Goal: Task Accomplishment & Management: Use online tool/utility

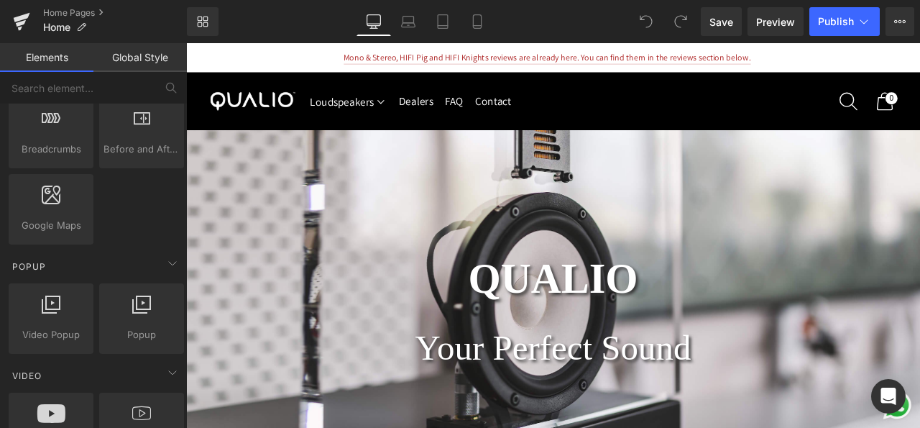
scroll to position [969, 0]
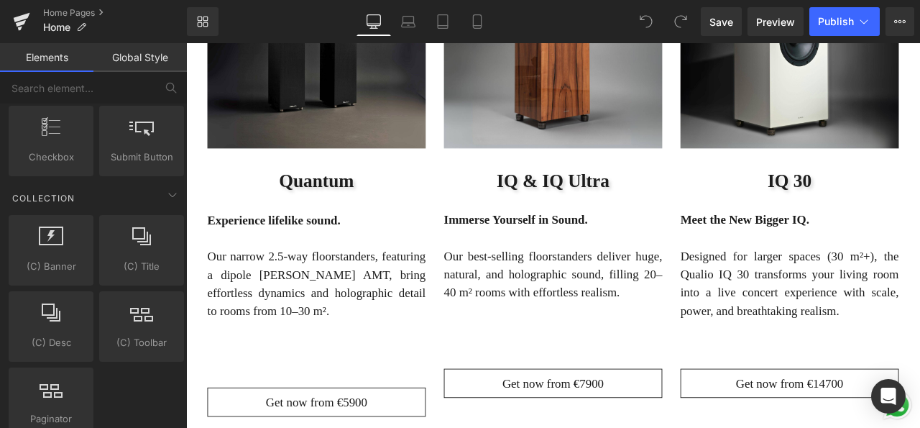
scroll to position [2415, 0]
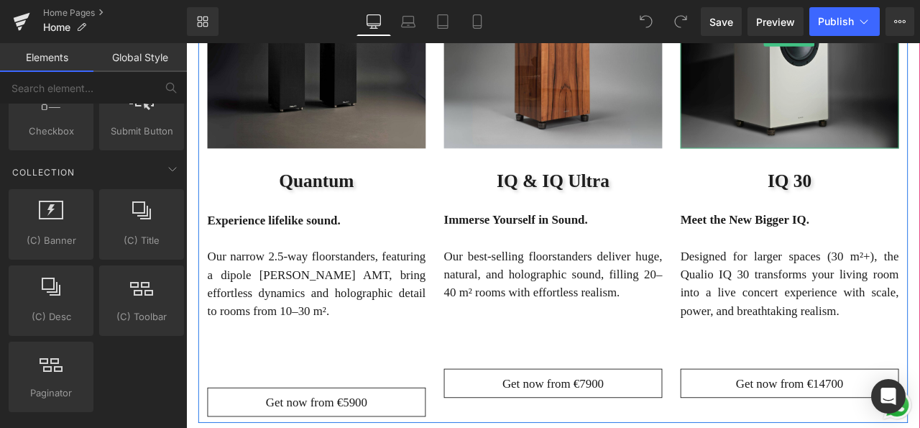
click at [861, 127] on img at bounding box center [901, 38] width 259 height 259
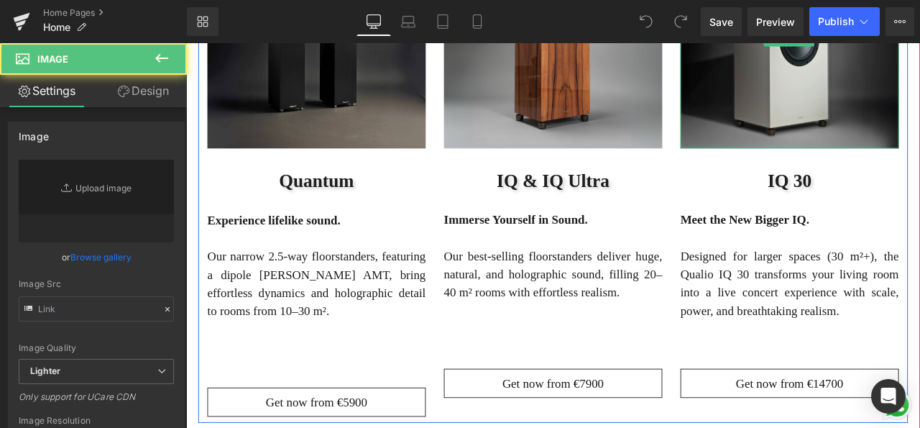
type input "https://ucarecdn.com/8f5a03a5-4509-4eac-b047-40df174e4bc0/-/format/auto/-/previ…"
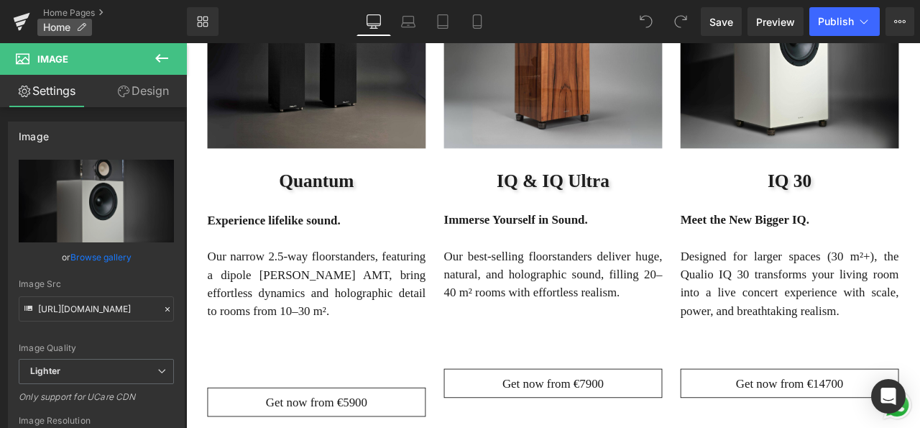
click at [72, 28] on p "Home" at bounding box center [64, 27] width 55 height 17
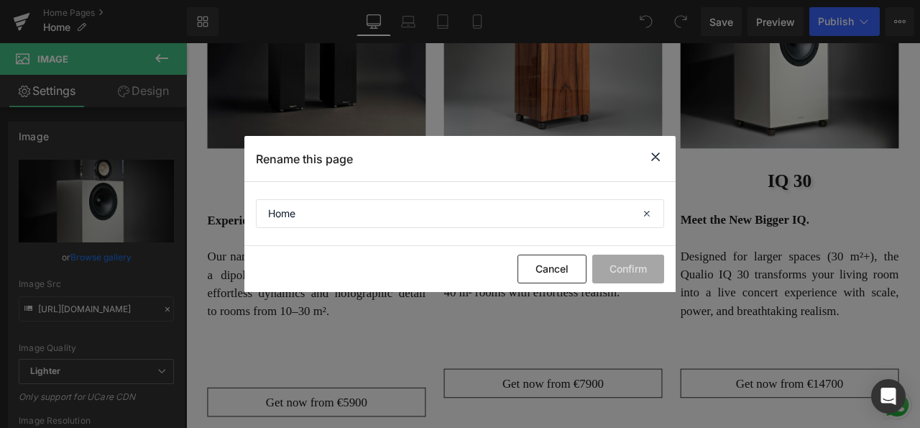
click at [652, 147] on div "Rename this page" at bounding box center [459, 158] width 431 height 45
click at [658, 155] on icon at bounding box center [655, 157] width 17 height 18
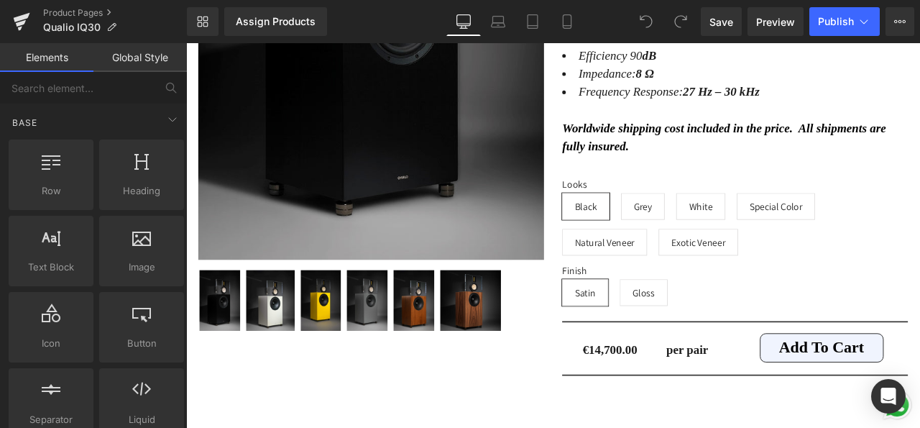
scroll to position [8814, 0]
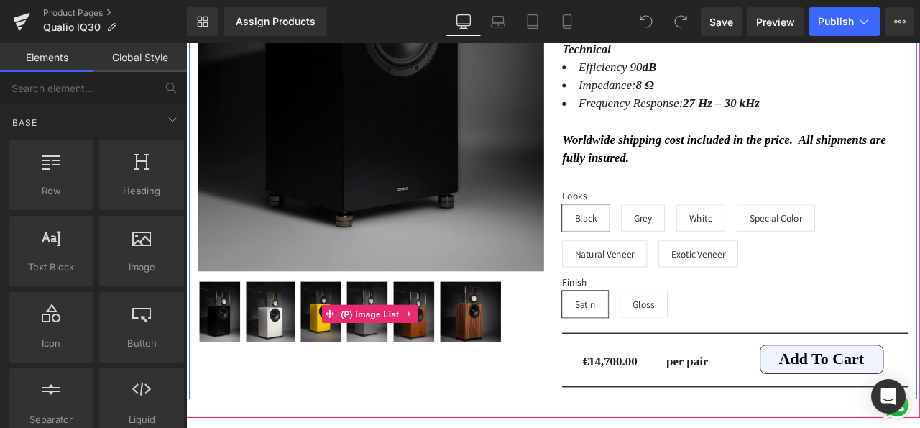
click at [332, 334] on img at bounding box center [346, 362] width 48 height 72
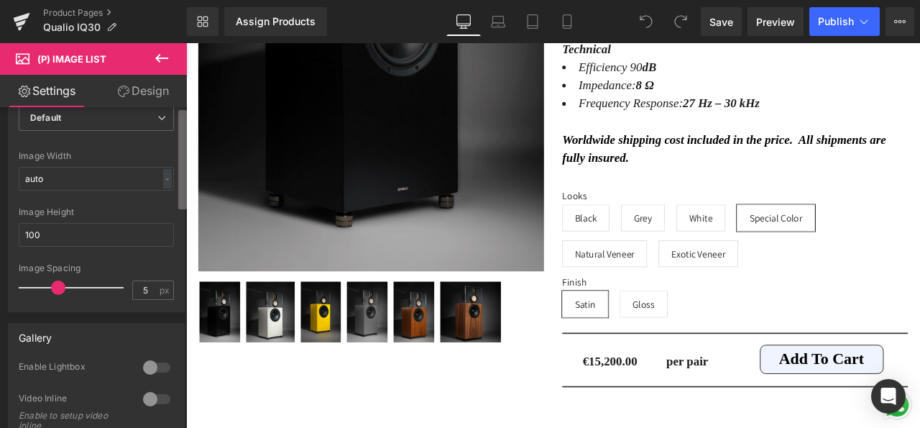
scroll to position [0, 0]
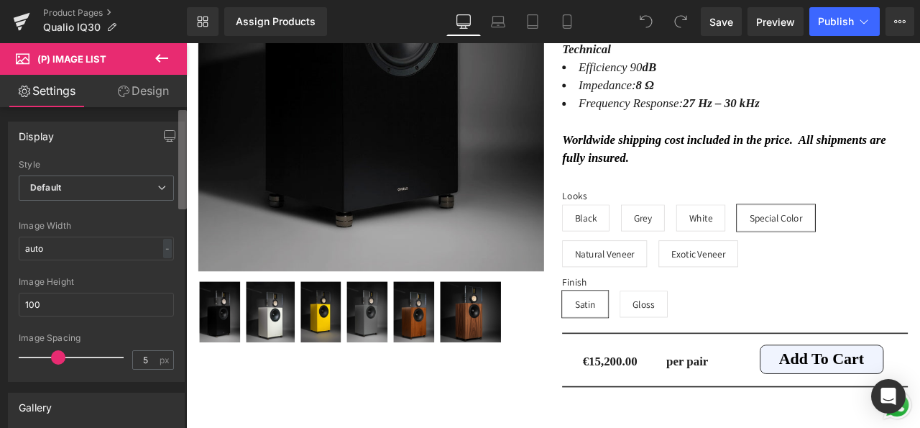
click at [173, 80] on div "Settings Design Display Default Slider Style Default Default Slider 5 Columns 5…" at bounding box center [93, 271] width 187 height 392
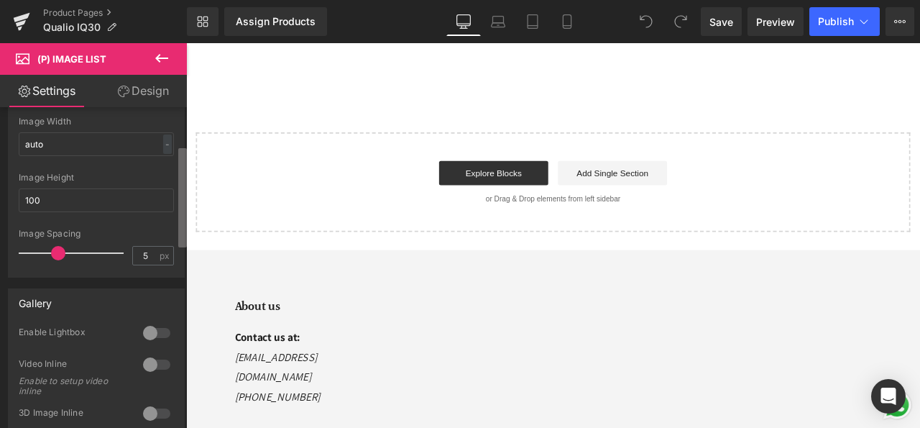
scroll to position [165, 0]
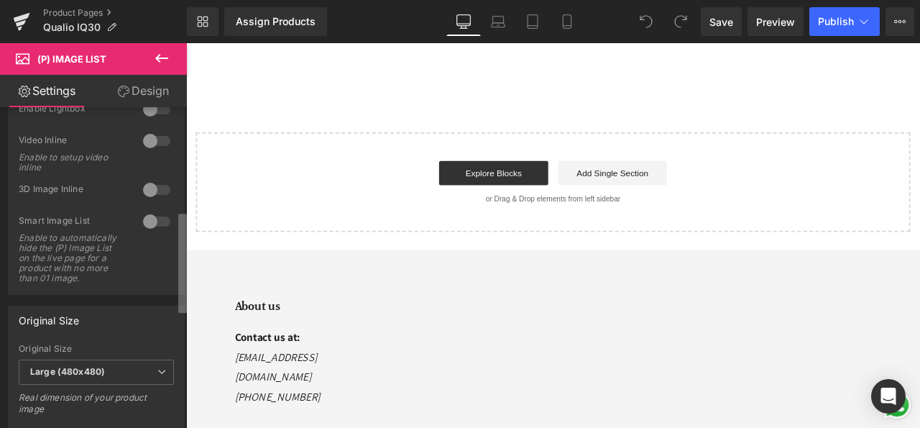
click at [183, 277] on b at bounding box center [182, 263] width 9 height 99
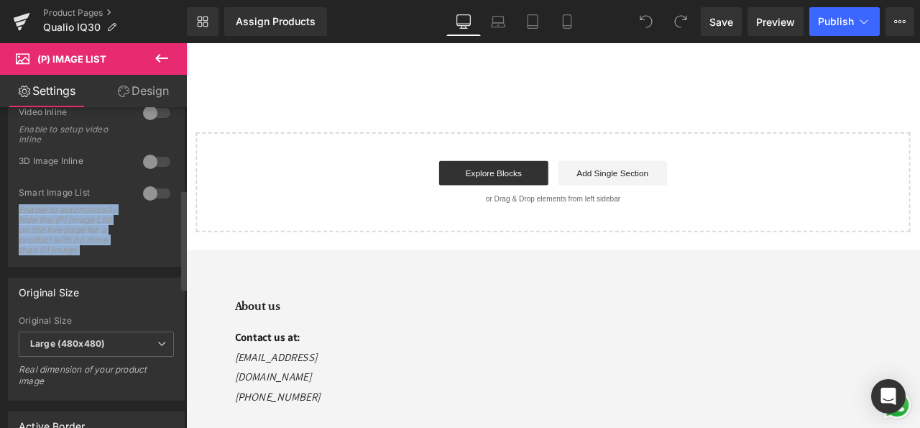
drag, startPoint x: 180, startPoint y: 226, endPoint x: 179, endPoint y: 275, distance: 48.9
click at [179, 275] on div "Display Default Slider Style Default Default Slider 5 Columns 5 4 Columns 4 3 C…" at bounding box center [96, 243] width 193 height 985
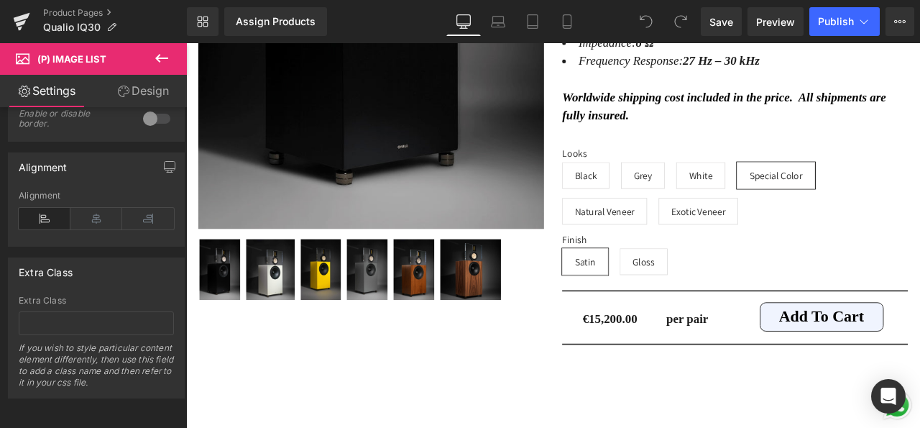
scroll to position [8826, 0]
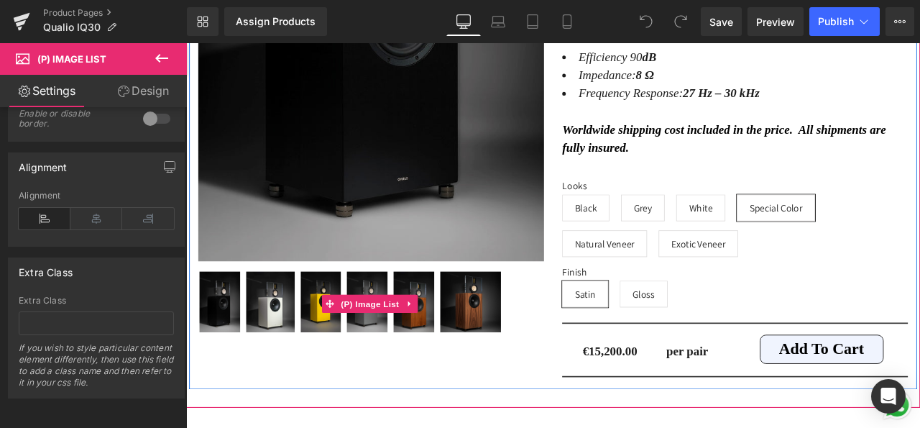
click at [323, 313] on img at bounding box center [346, 349] width 48 height 72
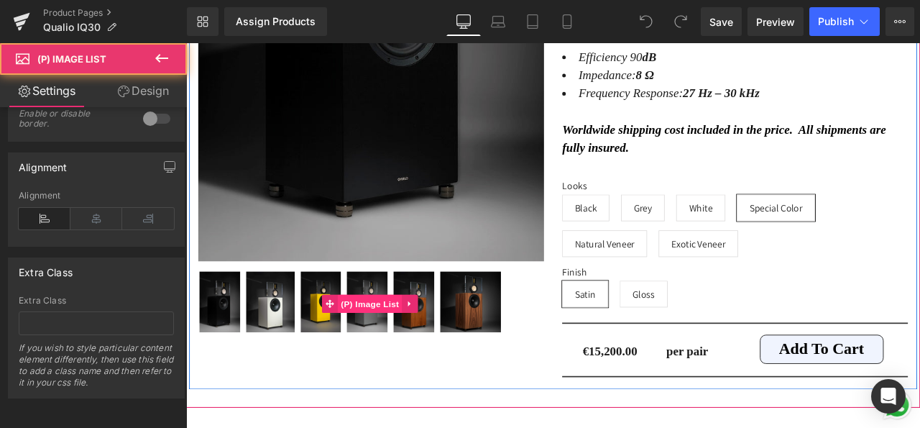
click at [423, 324] on div at bounding box center [406, 351] width 410 height 79
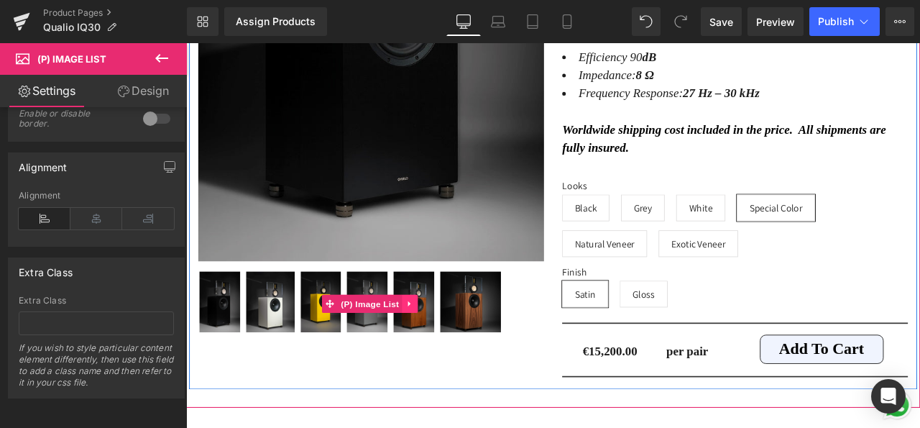
click at [446, 347] on icon at bounding box center [451, 352] width 10 height 11
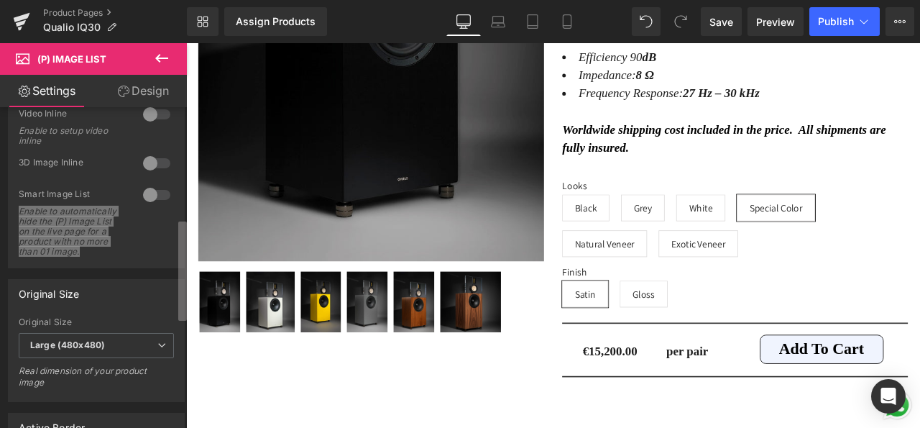
click at [179, 254] on b at bounding box center [182, 270] width 9 height 99
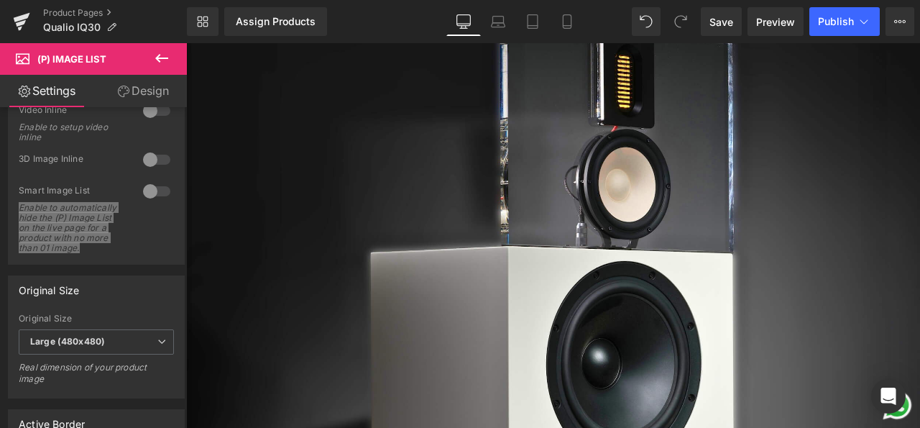
scroll to position [0, 0]
